Goal: Information Seeking & Learning: Learn about a topic

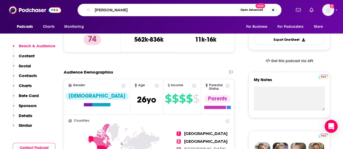
type input "[PERSON_NAME]"
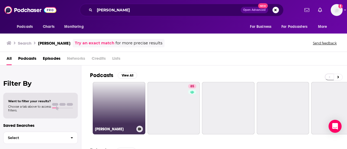
click at [114, 92] on link "[PERSON_NAME]" at bounding box center [119, 108] width 53 height 53
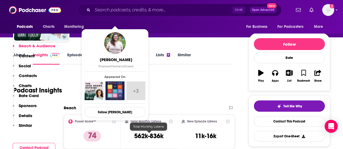
scroll to position [117, 0]
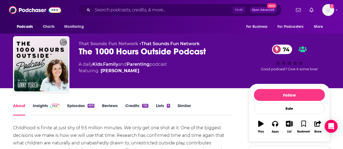
click at [98, 14] on div "Ctrl K Open Advanced New" at bounding box center [179, 10] width 204 height 12
click at [97, 4] on div "Ctrl K Open Advanced New" at bounding box center [179, 10] width 204 height 12
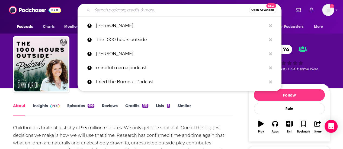
click at [98, 8] on input "Search podcasts, credits, & more..." at bounding box center [170, 10] width 156 height 9
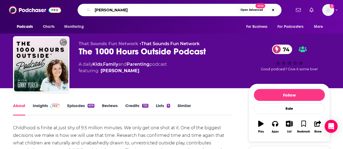
type input "[PERSON_NAME]"
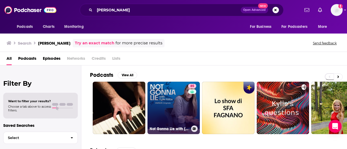
scroll to position [151, 0]
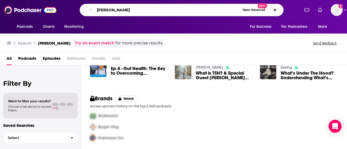
drag, startPoint x: 123, startPoint y: 13, endPoint x: 73, endPoint y: 9, distance: 49.7
click at [73, 9] on div "[PERSON_NAME] Open Advanced New" at bounding box center [181, 10] width 236 height 12
type input "[PERSON_NAME]"
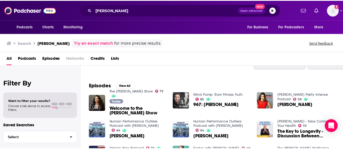
scroll to position [65, 0]
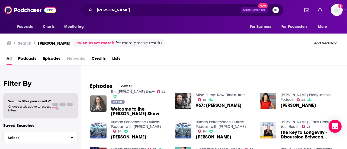
click at [94, 104] on img "Welcome to the Dr. Gabrielle Lyon Show" at bounding box center [98, 104] width 17 height 17
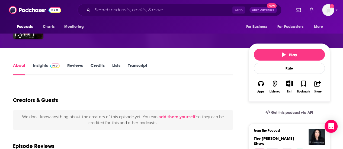
scroll to position [55, 0]
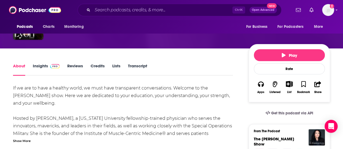
click at [43, 65] on link "Insights" at bounding box center [46, 69] width 27 height 12
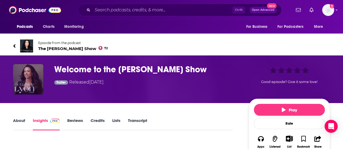
click at [26, 85] on img "Welcome to the Dr. Gabrielle Lyon Show" at bounding box center [28, 79] width 30 height 30
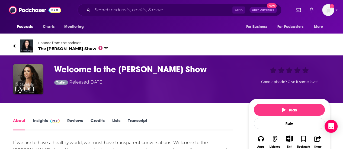
click at [51, 46] on span "The [PERSON_NAME] Show 72" at bounding box center [73, 48] width 70 height 5
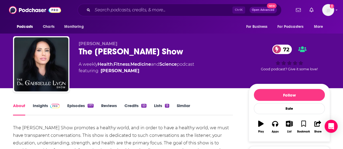
click at [43, 106] on link "Insights" at bounding box center [46, 109] width 27 height 12
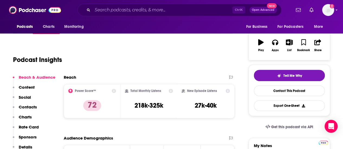
scroll to position [81, 0]
